Goal: Task Accomplishment & Management: Complete application form

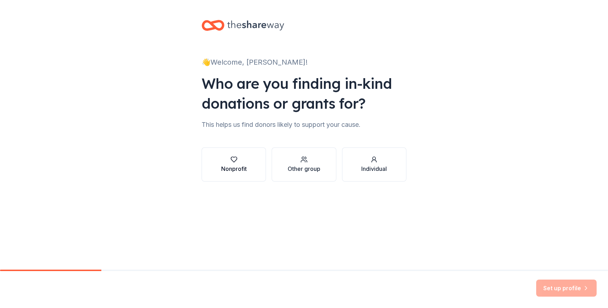
click at [234, 160] on icon "button" at bounding box center [233, 159] width 7 height 7
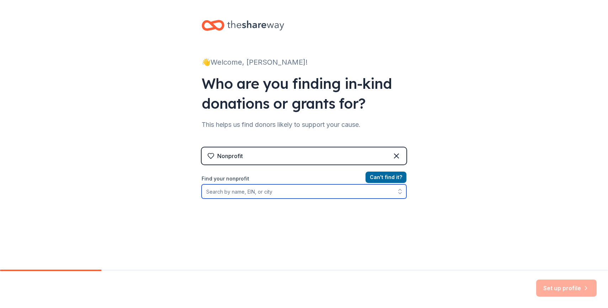
click at [237, 195] on input "Find your nonprofit" at bounding box center [303, 191] width 205 height 14
drag, startPoint x: 257, startPoint y: 190, endPoint x: 379, endPoint y: 193, distance: 121.6
click at [379, 193] on input "Habitat for Humanity of [GEOGRAPHIC_DATA] and [GEOGRAPHIC_DATA] counties" at bounding box center [303, 191] width 205 height 14
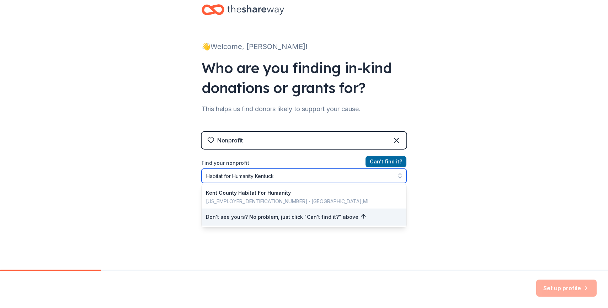
type input "Habitat for Humanity [US_STATE]"
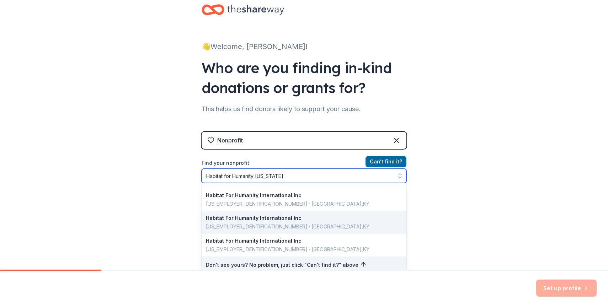
scroll to position [26, 0]
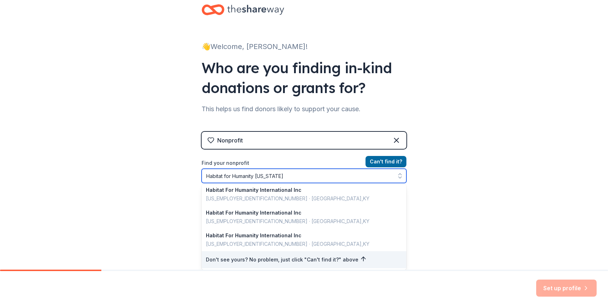
click at [274, 174] on input "Habitat for Humanity [US_STATE]" at bounding box center [303, 176] width 205 height 14
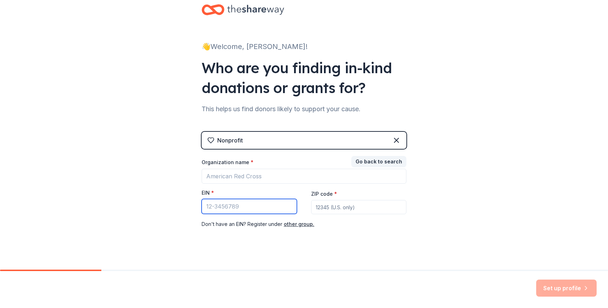
click at [234, 207] on input "EIN *" at bounding box center [248, 206] width 95 height 15
paste input "[US_EMPLOYER_IDENTIFICATION_NUMBER]"
type input "[US_EMPLOYER_IDENTIFICATION_NUMBER]"
click at [353, 209] on input "ZIP code *" at bounding box center [358, 207] width 95 height 14
type input "40475"
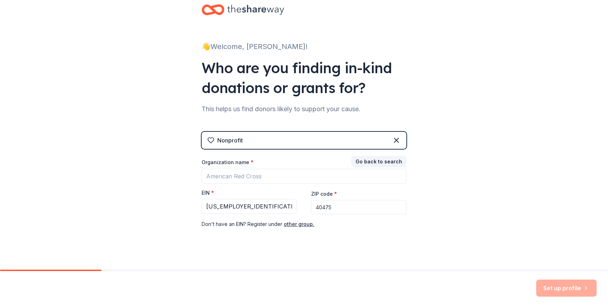
scroll to position [23, 0]
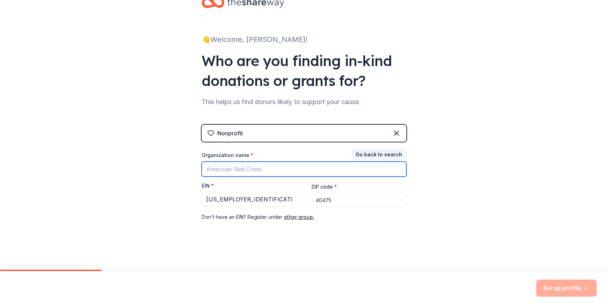
click at [316, 166] on input "Organization name *" at bounding box center [303, 169] width 205 height 15
type input "Habitat for Humanity"
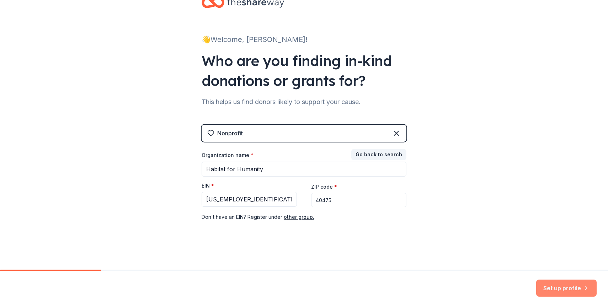
click at [566, 287] on button "Set up profile" at bounding box center [566, 288] width 60 height 17
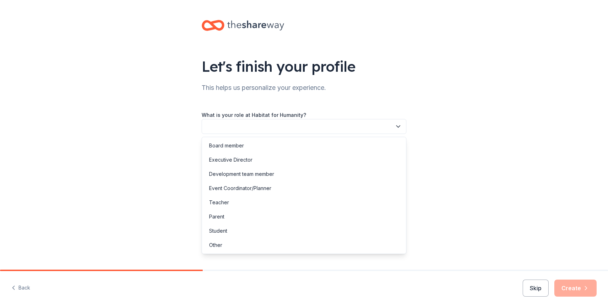
click at [285, 125] on button "button" at bounding box center [303, 126] width 205 height 15
click at [263, 186] on div "Event Coordinator/Planner" at bounding box center [240, 188] width 62 height 9
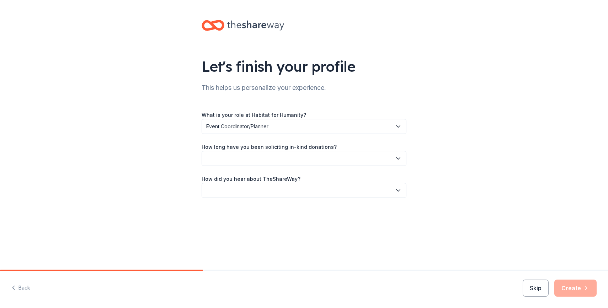
click at [266, 156] on button "button" at bounding box center [303, 158] width 205 height 15
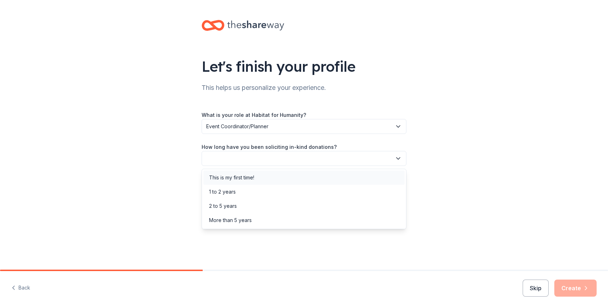
click at [251, 180] on div "This is my first time!" at bounding box center [231, 177] width 45 height 9
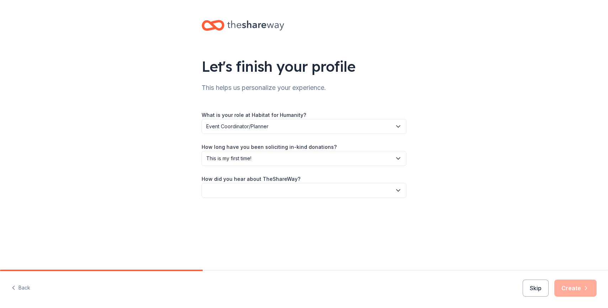
click at [251, 188] on button "button" at bounding box center [303, 190] width 205 height 15
click at [246, 214] on div "Friend or colleague" at bounding box center [303, 210] width 201 height 14
click at [579, 291] on button "Create" at bounding box center [575, 288] width 42 height 17
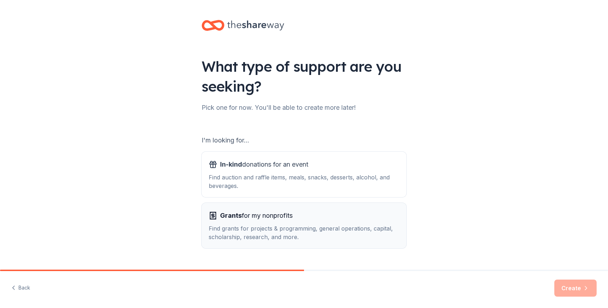
click at [336, 214] on div "Grants for my nonprofits" at bounding box center [304, 215] width 190 height 11
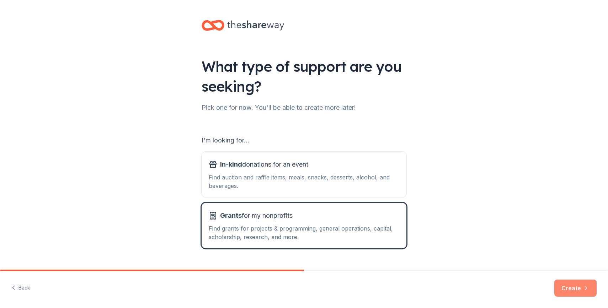
click at [577, 296] on button "Create" at bounding box center [575, 288] width 42 height 17
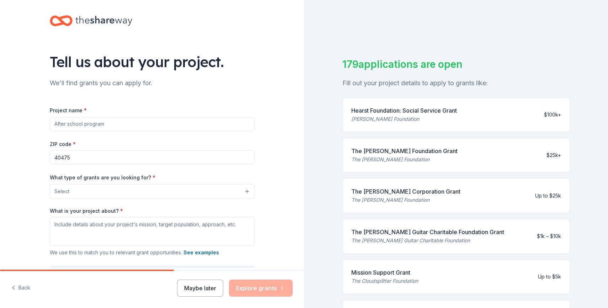
scroll to position [10, 0]
